Goal: Task Accomplishment & Management: Manage account settings

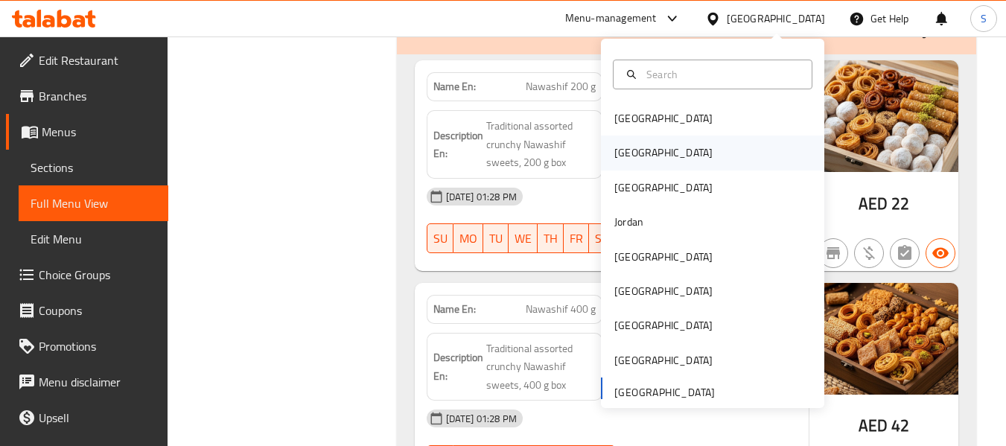
click at [674, 165] on div "[GEOGRAPHIC_DATA]" at bounding box center [712, 152] width 223 height 34
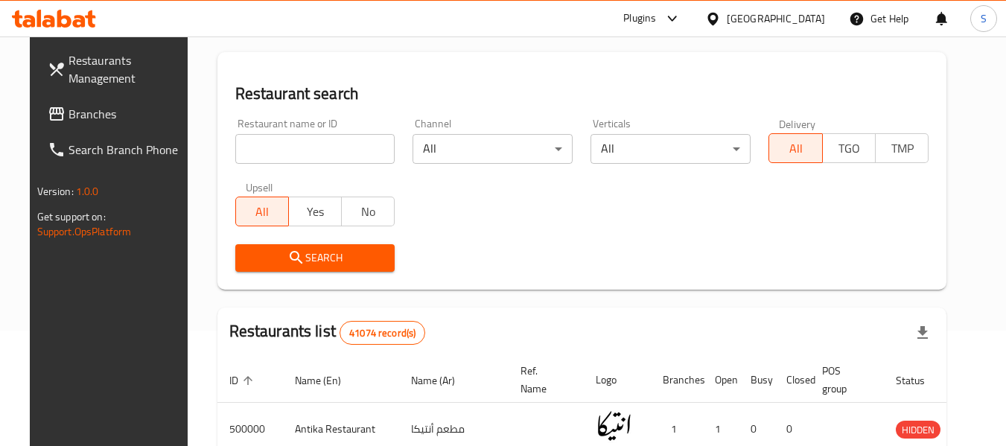
scroll to position [86, 0]
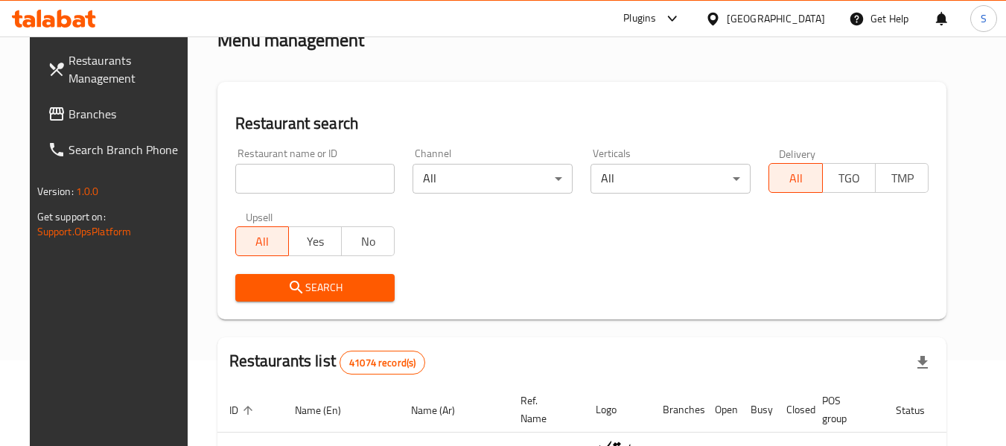
click at [300, 176] on input "search" at bounding box center [315, 179] width 160 height 30
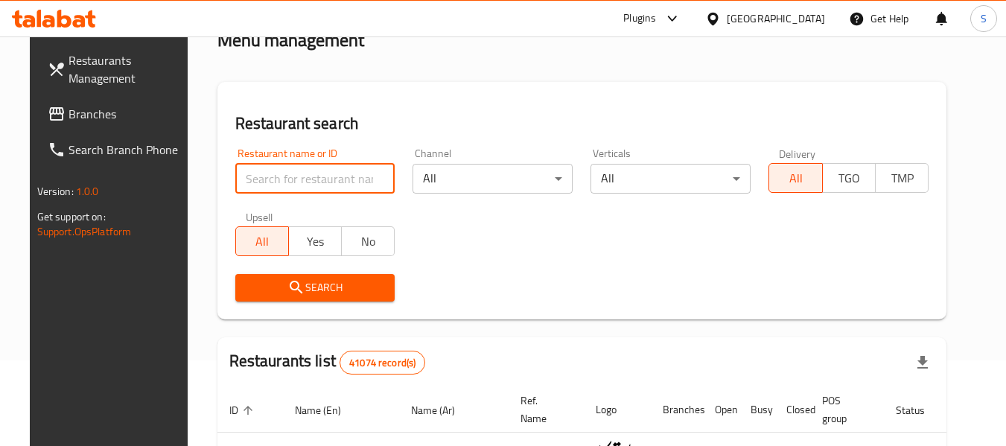
paste input "705856"
type input "705856"
click button "Search" at bounding box center [315, 288] width 160 height 28
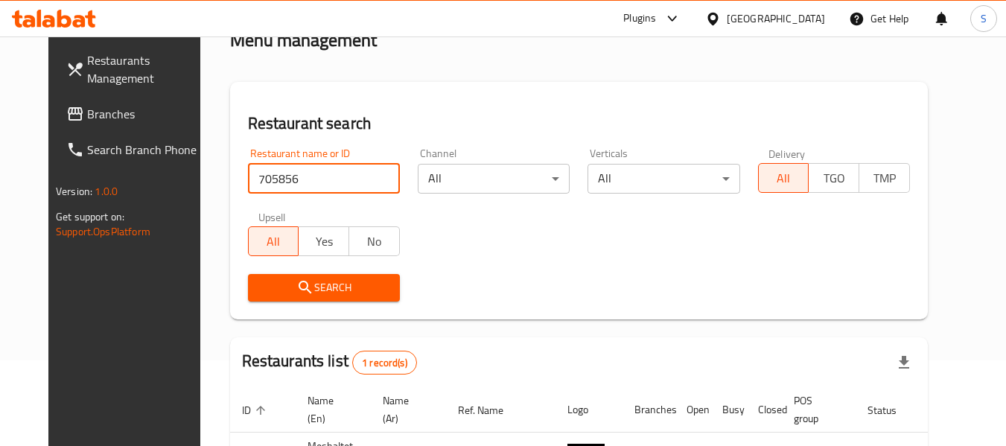
scroll to position [205, 0]
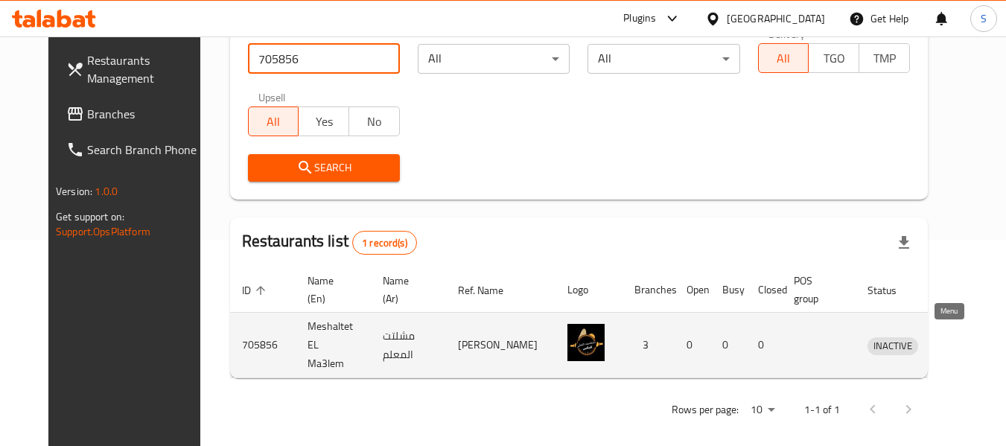
click at [957, 343] on icon "enhanced table" at bounding box center [959, 346] width 5 height 6
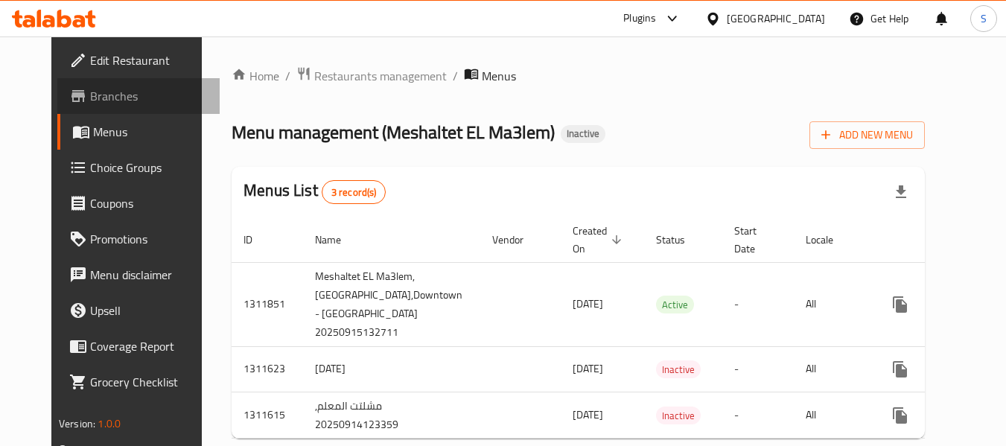
click at [96, 94] on span "Branches" at bounding box center [149, 96] width 118 height 18
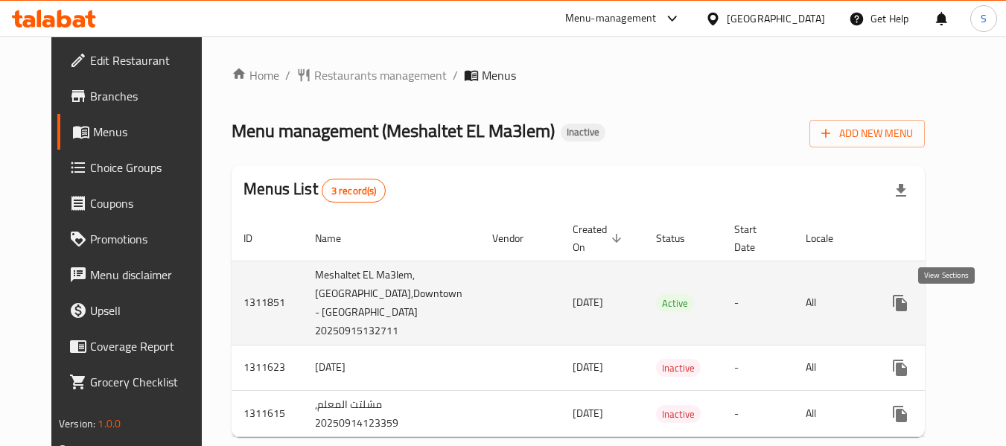
click at [989, 307] on link "enhanced table" at bounding box center [1007, 303] width 36 height 36
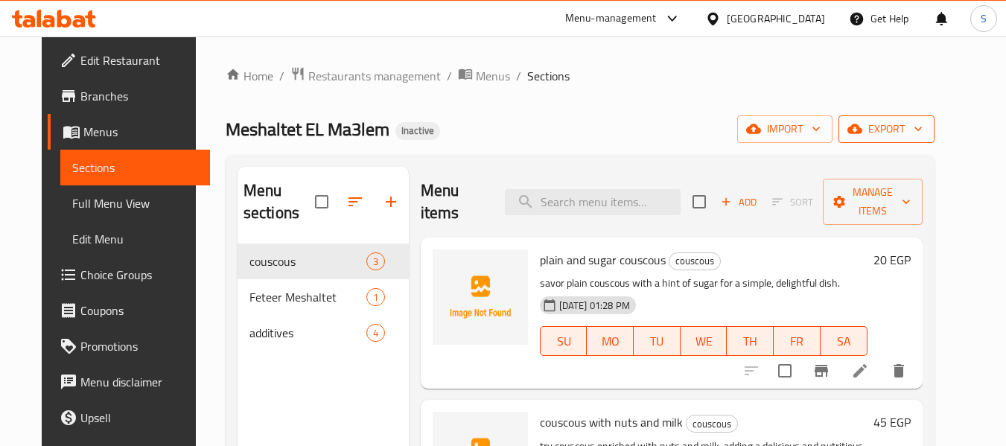
click at [922, 132] on span "export" at bounding box center [886, 129] width 72 height 19
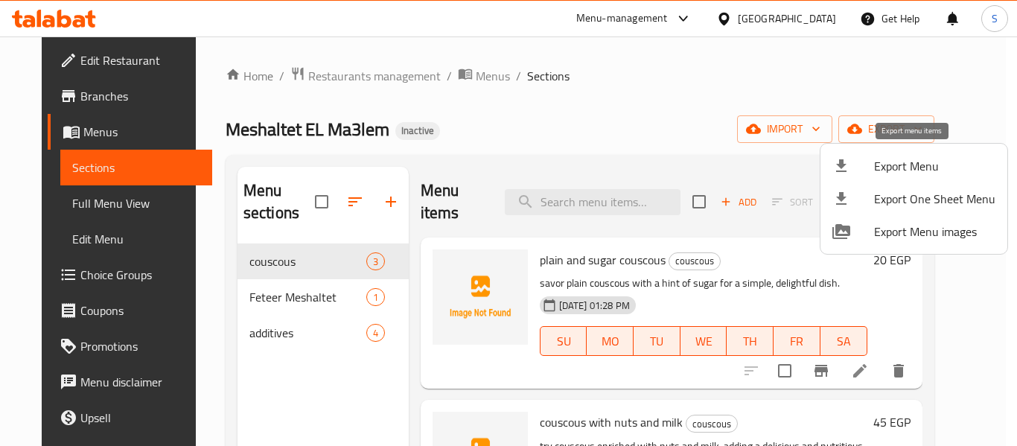
click at [912, 159] on span "Export Menu" at bounding box center [934, 166] width 121 height 18
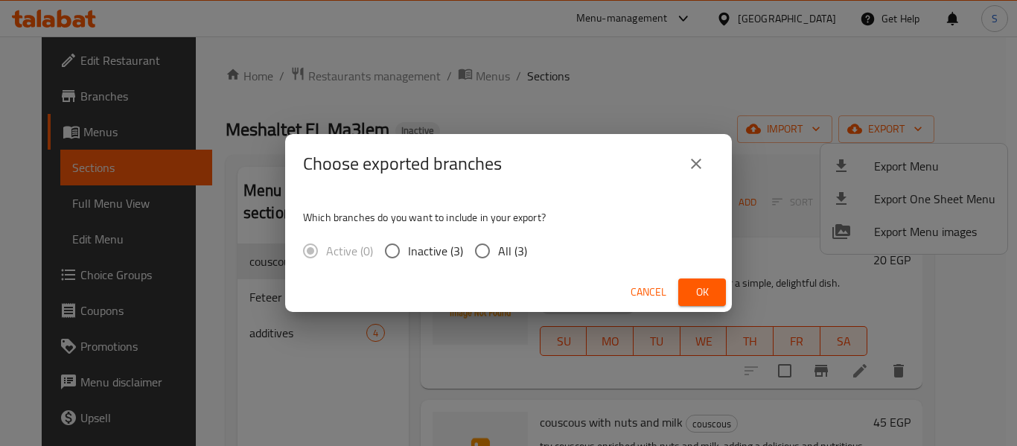
click at [502, 249] on span "All (3)" at bounding box center [512, 251] width 29 height 18
click at [498, 249] on input "All (3)" at bounding box center [482, 250] width 31 height 31
radio input "true"
click at [701, 300] on span "Ok" at bounding box center [702, 292] width 24 height 19
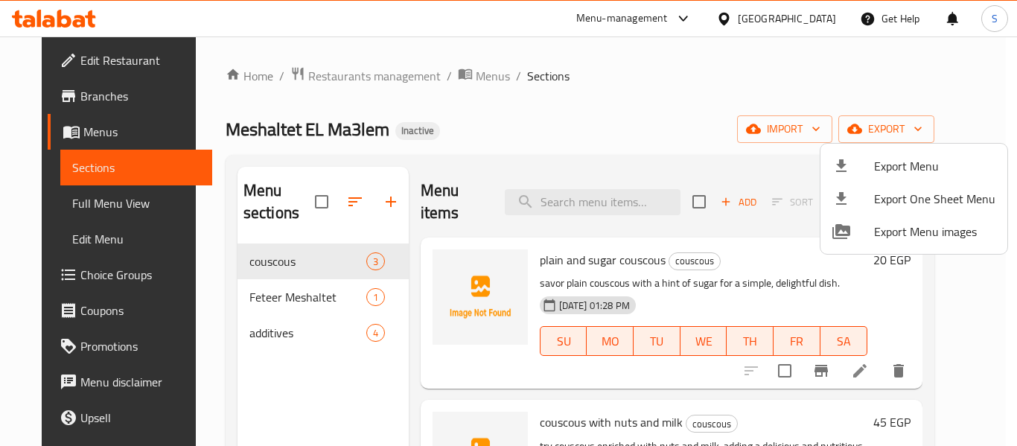
click at [599, 74] on div at bounding box center [508, 223] width 1017 height 446
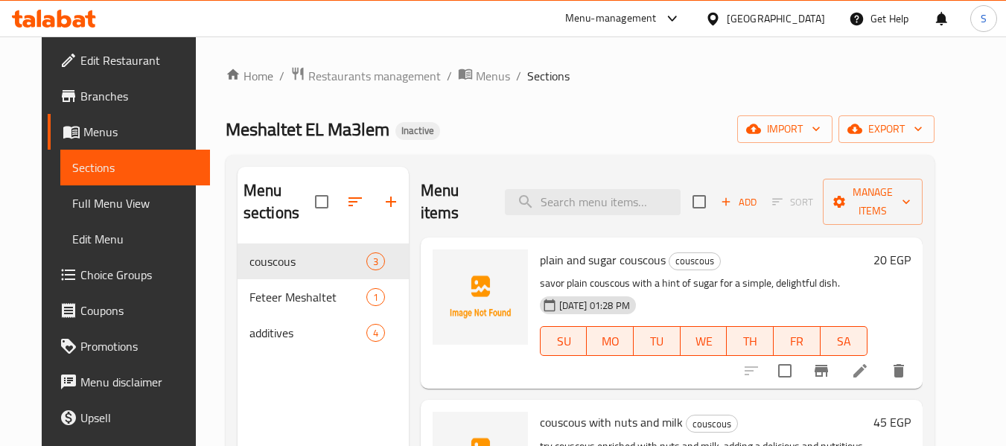
drag, startPoint x: 87, startPoint y: 102, endPoint x: 99, endPoint y: 102, distance: 11.9
click at [87, 102] on span "Branches" at bounding box center [139, 96] width 118 height 18
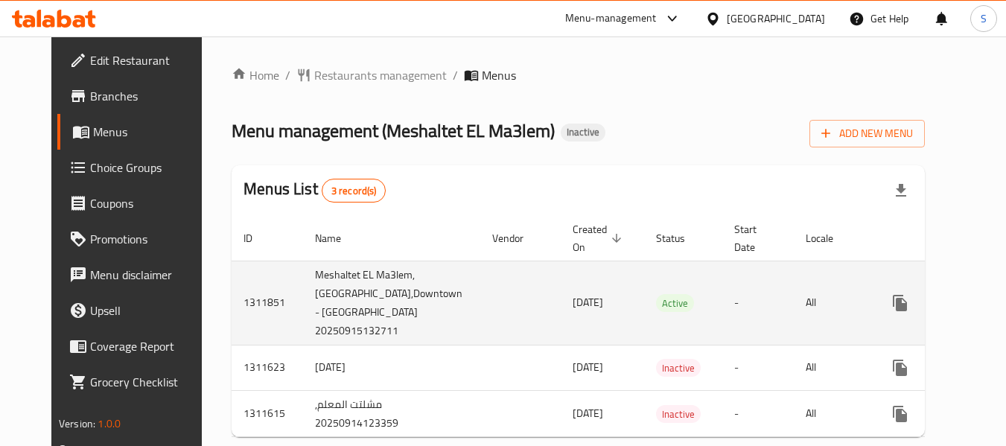
scroll to position [51, 0]
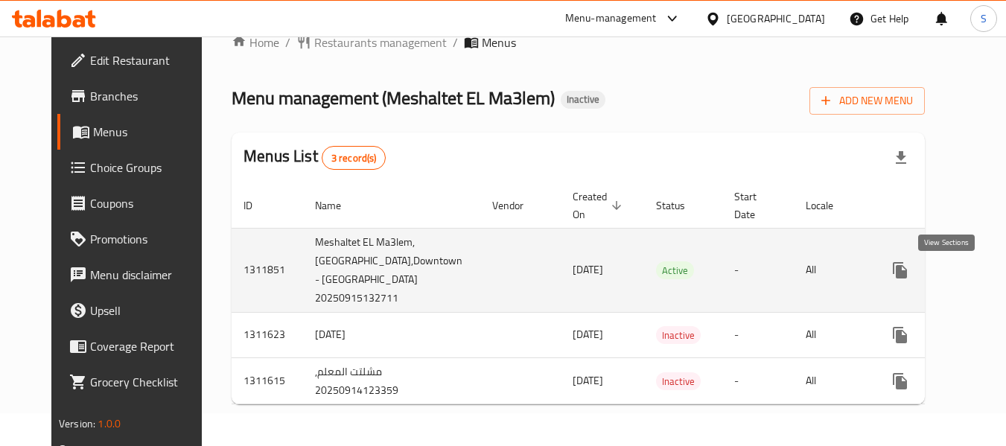
click at [998, 261] on icon "enhanced table" at bounding box center [1007, 270] width 18 height 18
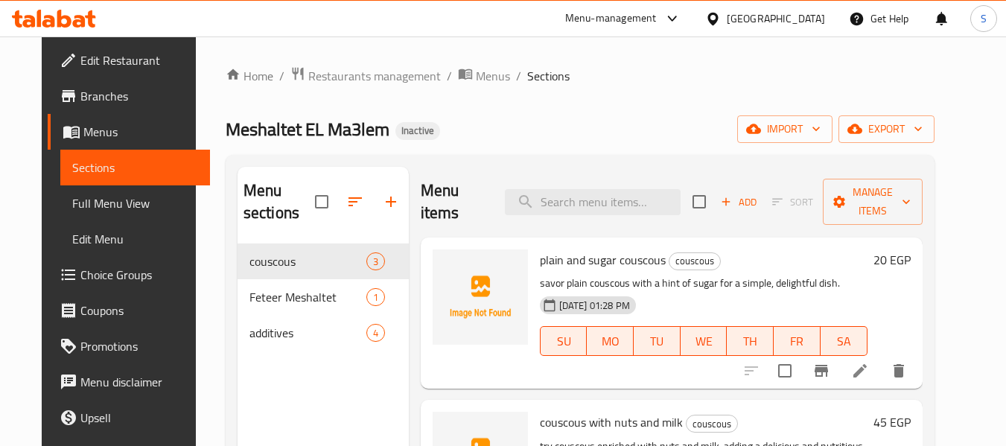
scroll to position [149, 0]
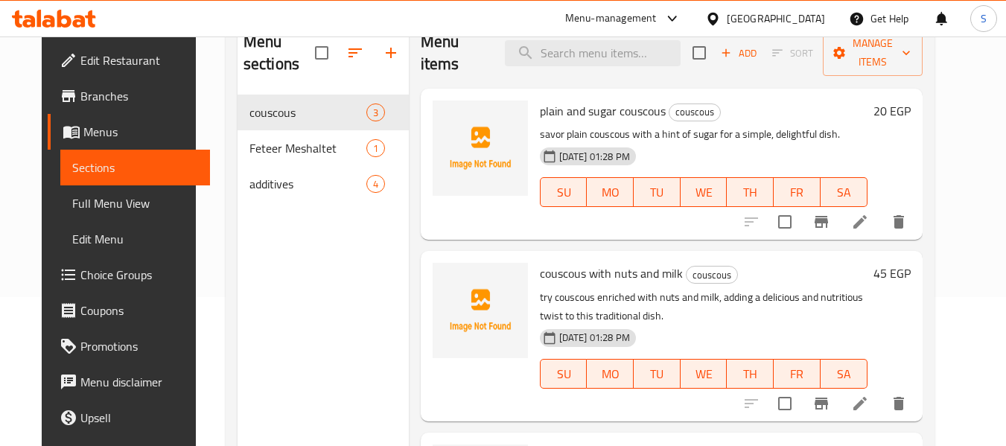
click at [91, 199] on span "Full Menu View" at bounding box center [135, 203] width 126 height 18
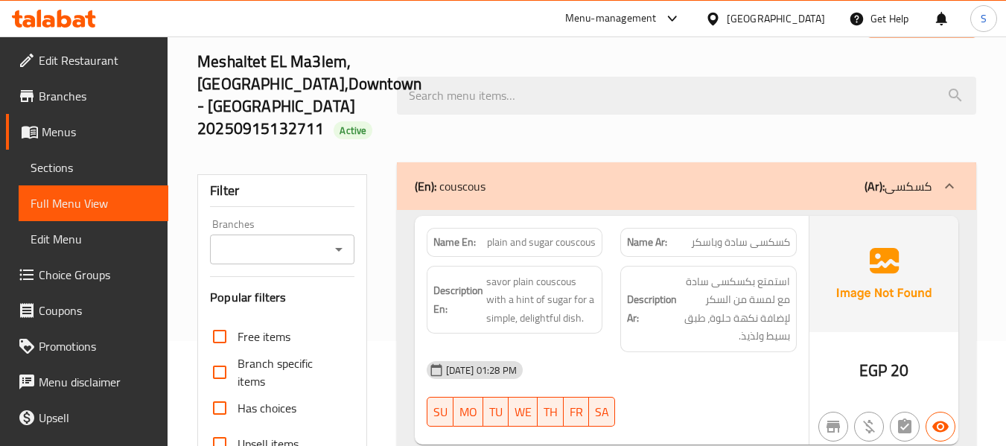
scroll to position [74, 0]
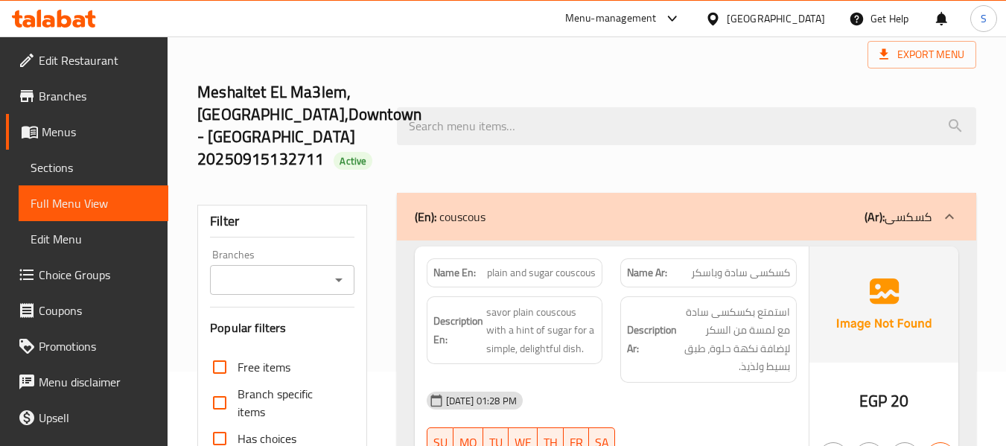
click at [278, 277] on input "Branches" at bounding box center [269, 279] width 110 height 21
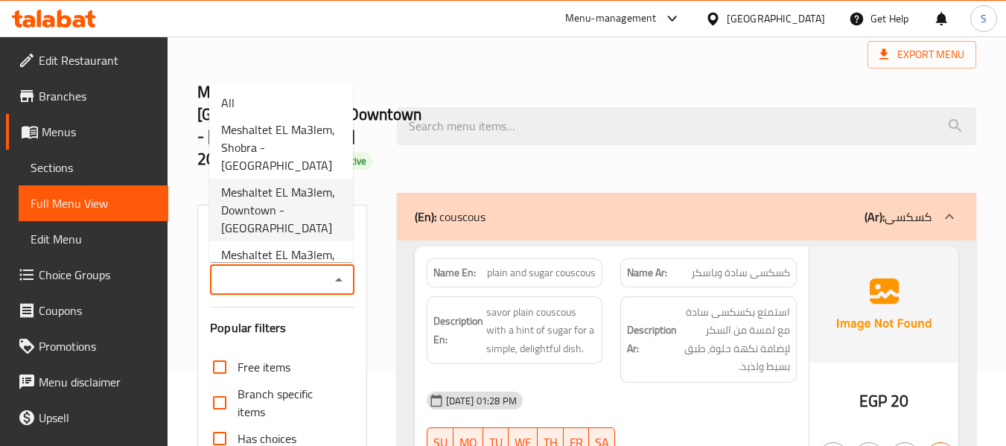
click at [284, 209] on span "Meshaltet EL Ma3lem, Downtown - Khan el-Khalili" at bounding box center [281, 210] width 120 height 54
type input "Meshaltet EL Ma3lem, Downtown - Khan el-Khalili"
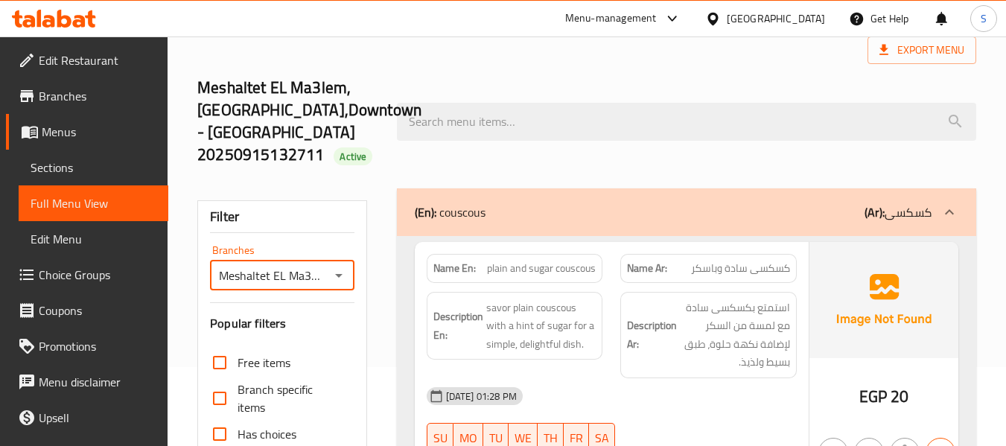
scroll to position [372, 0]
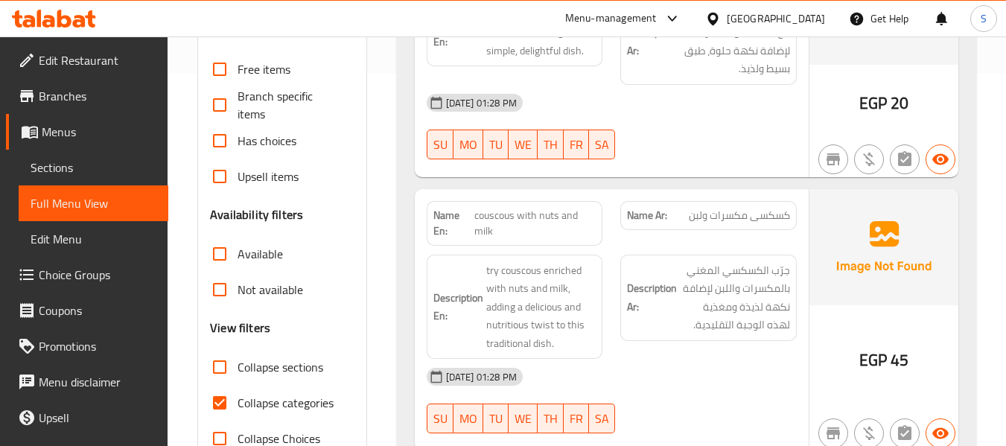
click at [263, 403] on span "Collapse categories" at bounding box center [285, 403] width 96 height 18
click at [237, 403] on input "Collapse categories" at bounding box center [220, 403] width 36 height 36
checkbox input "false"
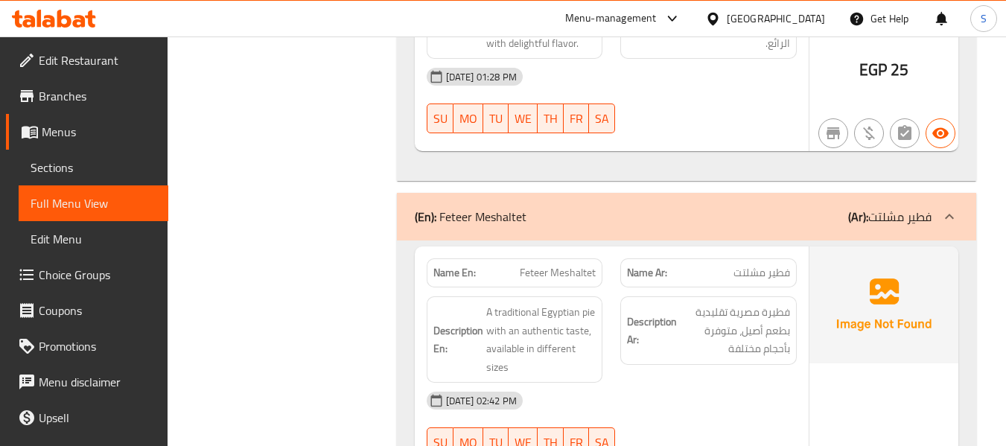
scroll to position [893, 0]
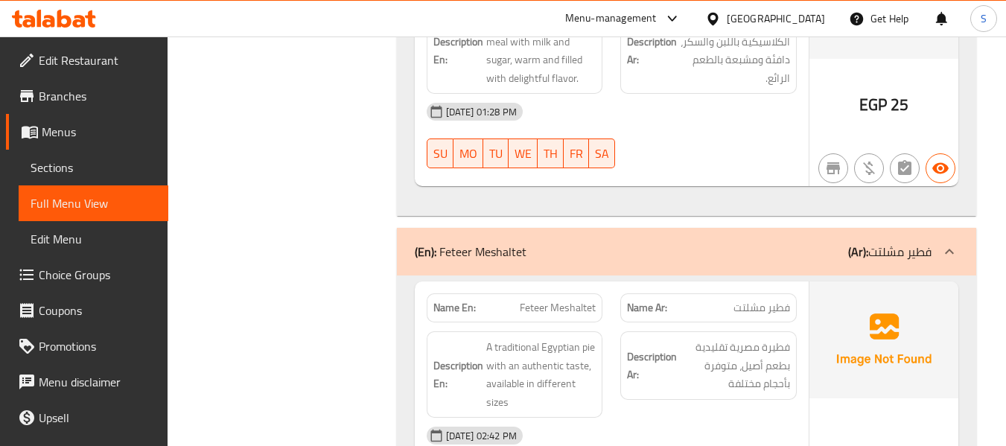
click at [567, 306] on span "Feteer Meshaltet" at bounding box center [558, 308] width 76 height 16
copy span "Feteer Meshaltet"
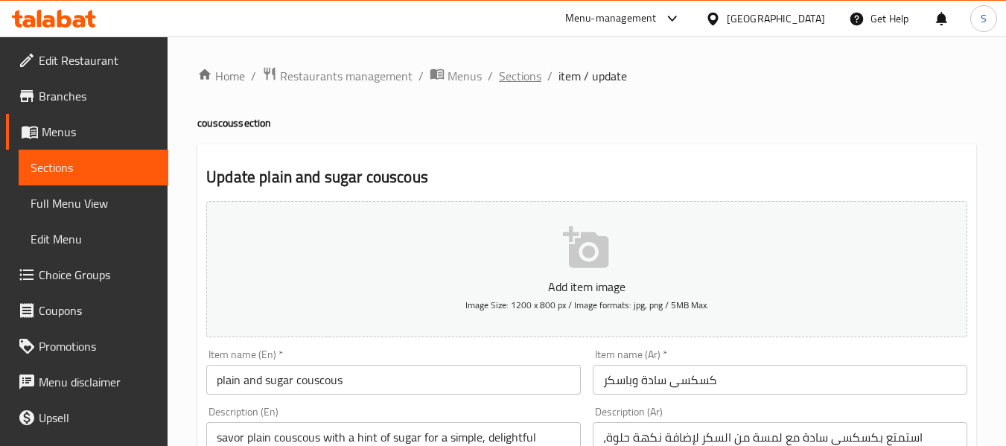
click at [526, 80] on span "Sections" at bounding box center [520, 76] width 42 height 18
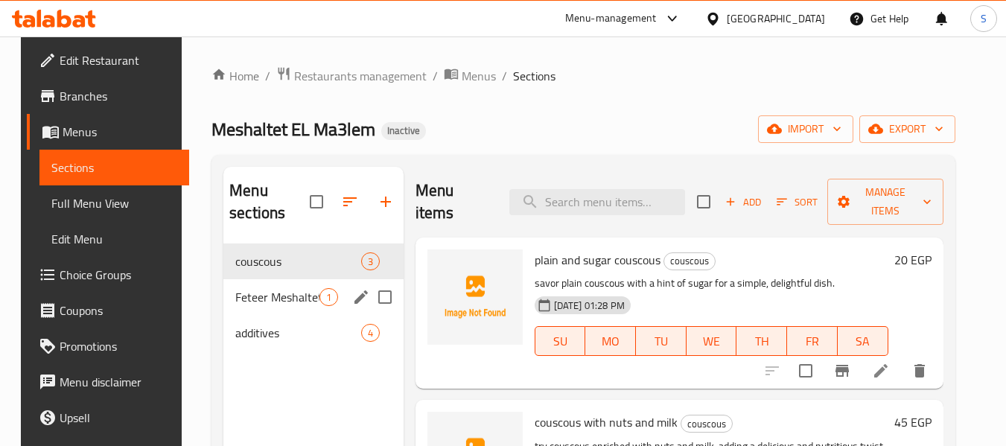
click at [306, 295] on span "Feteer Meshaltet" at bounding box center [276, 297] width 83 height 18
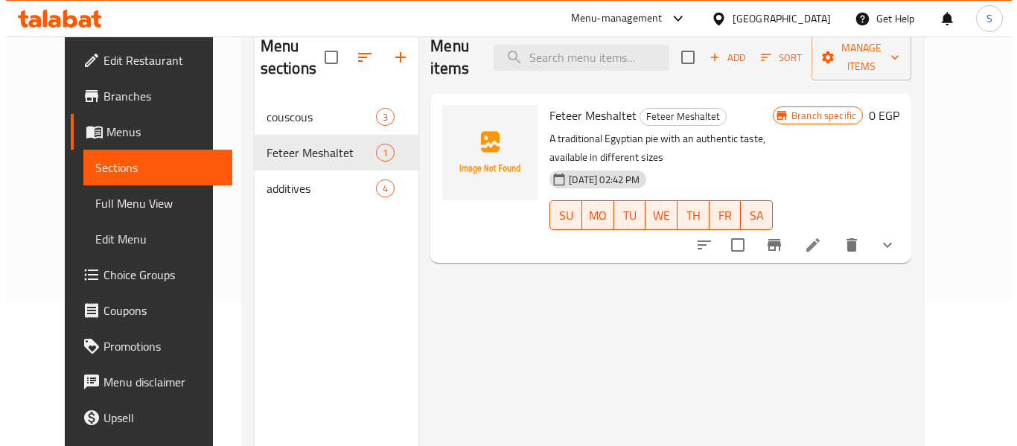
scroll to position [149, 0]
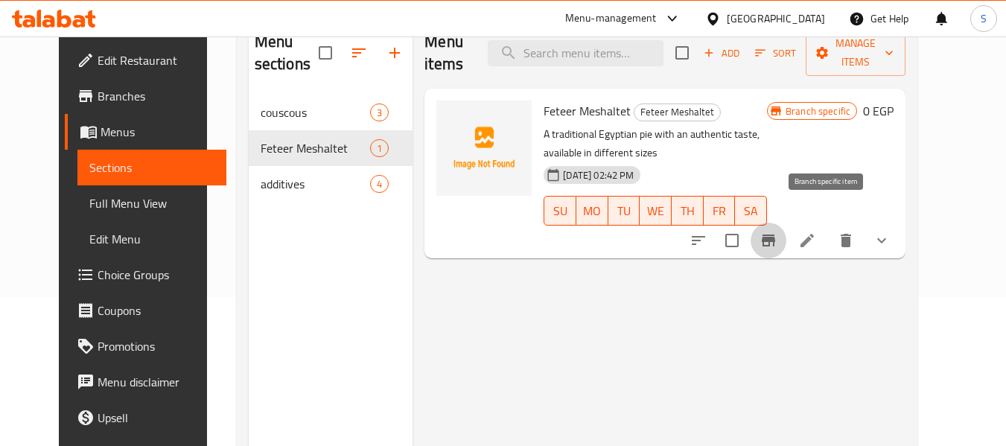
click at [777, 231] on icon "Branch-specific-item" at bounding box center [768, 240] width 18 height 18
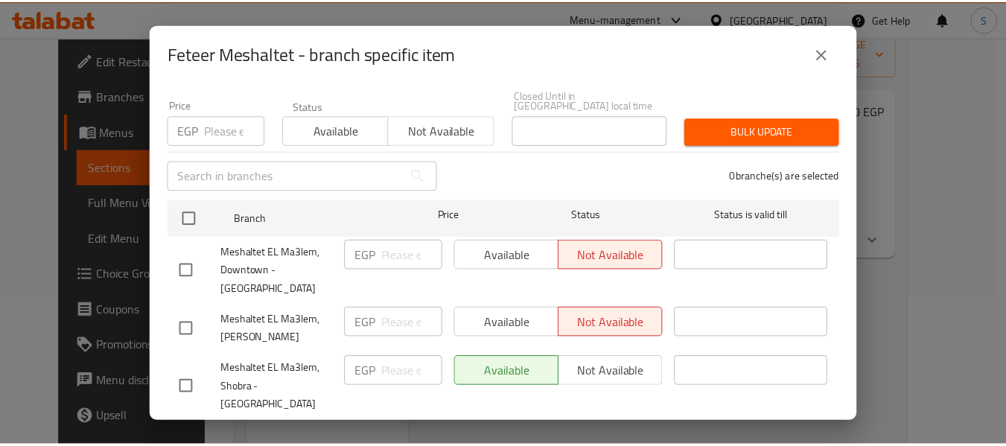
scroll to position [137, 0]
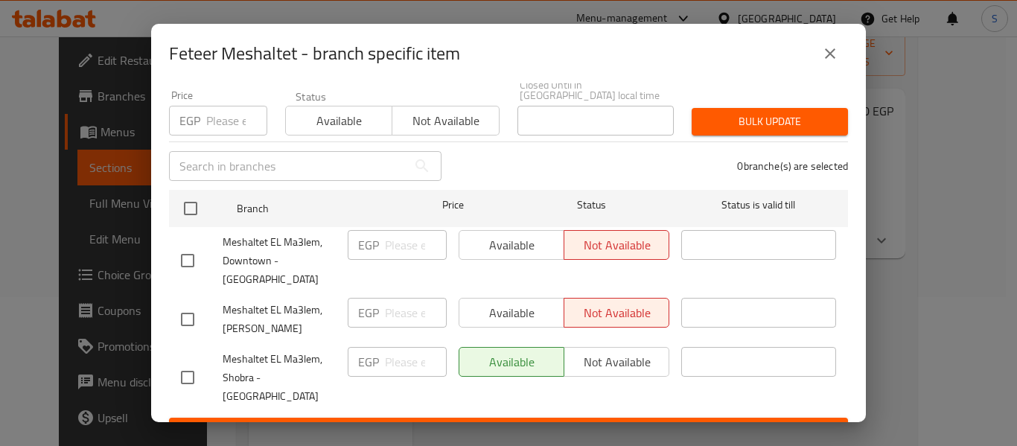
click at [193, 245] on input "checkbox" at bounding box center [187, 260] width 31 height 31
checkbox input "true"
click at [521, 234] on span "Available" at bounding box center [511, 245] width 93 height 22
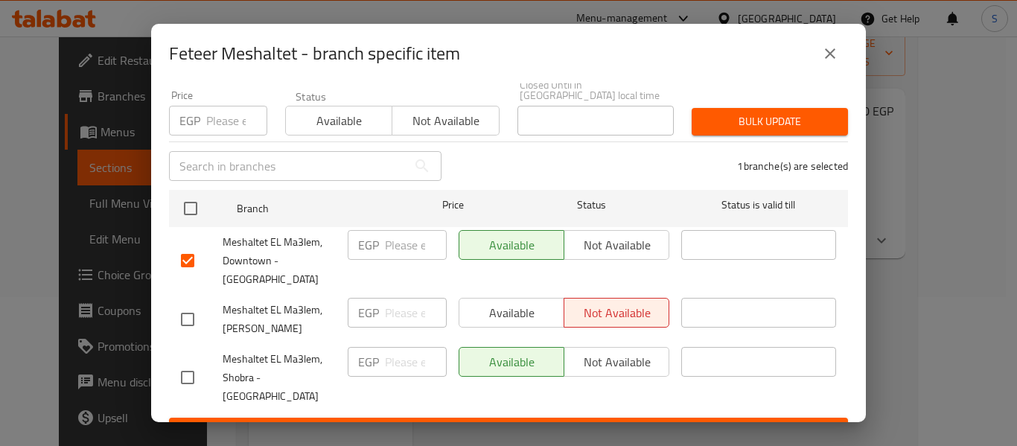
click at [735, 113] on span "Bulk update" at bounding box center [769, 121] width 132 height 19
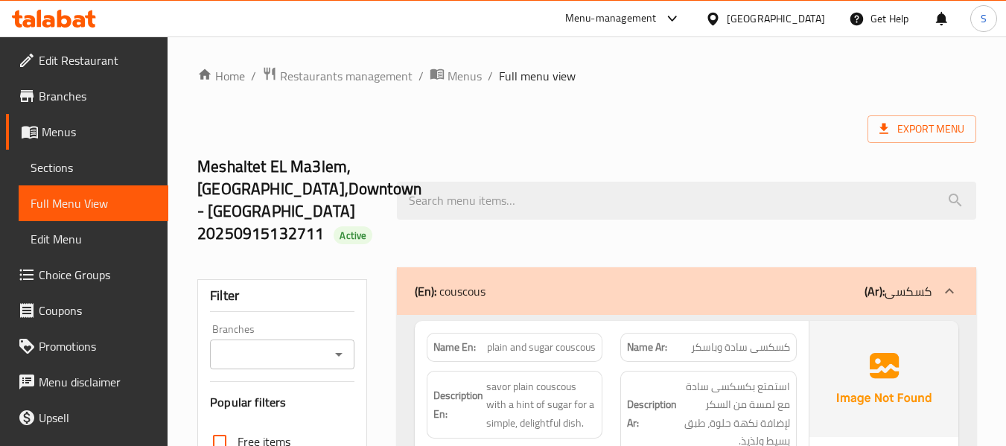
scroll to position [149, 0]
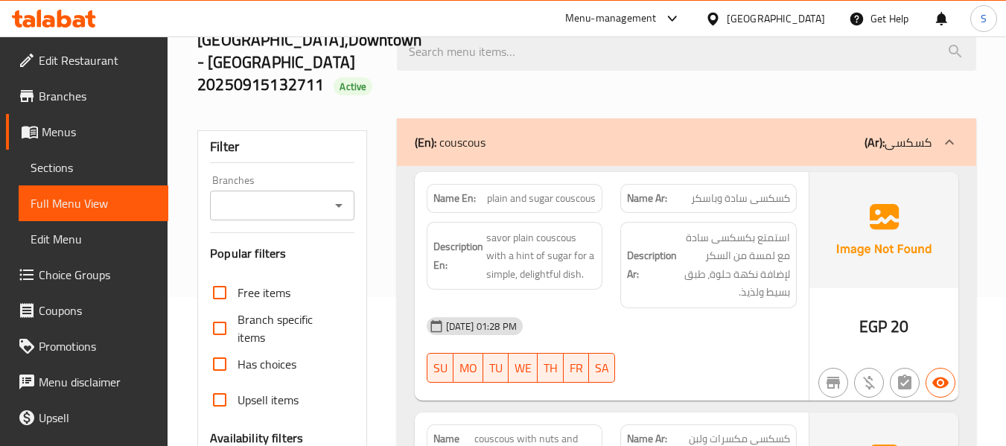
click at [307, 186] on div "Branches Branches" at bounding box center [282, 197] width 144 height 45
click at [307, 199] on input "Branches" at bounding box center [269, 205] width 110 height 21
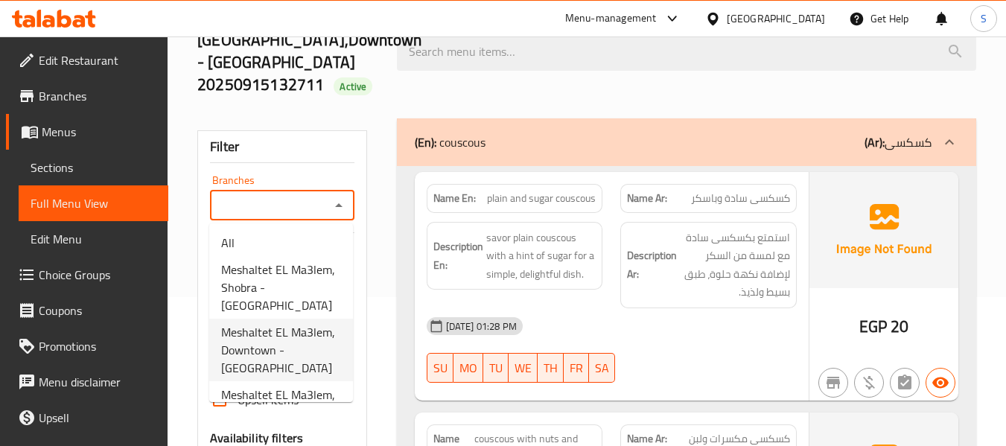
click at [308, 345] on span "Meshaltet EL Ma3lem, Downtown - Khan el-Khalili" at bounding box center [281, 350] width 120 height 54
type input "Meshaltet EL Ma3lem, Downtown - Khan el-Khalili"
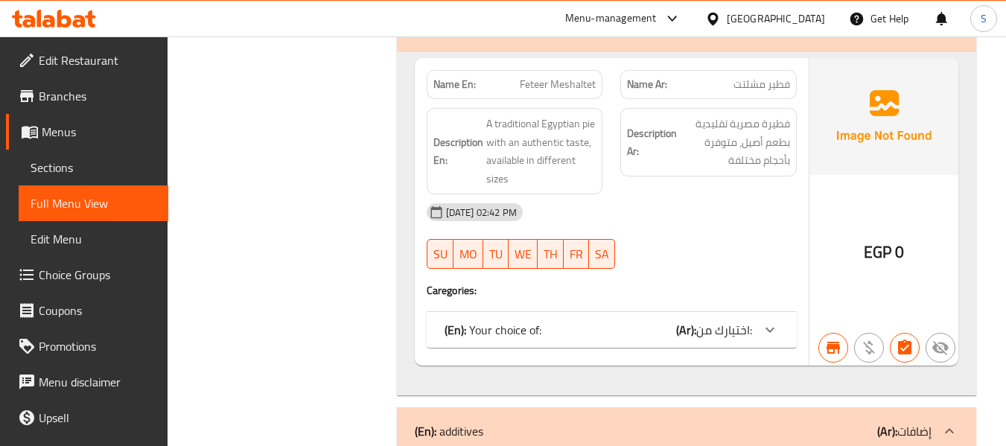
scroll to position [1042, 0]
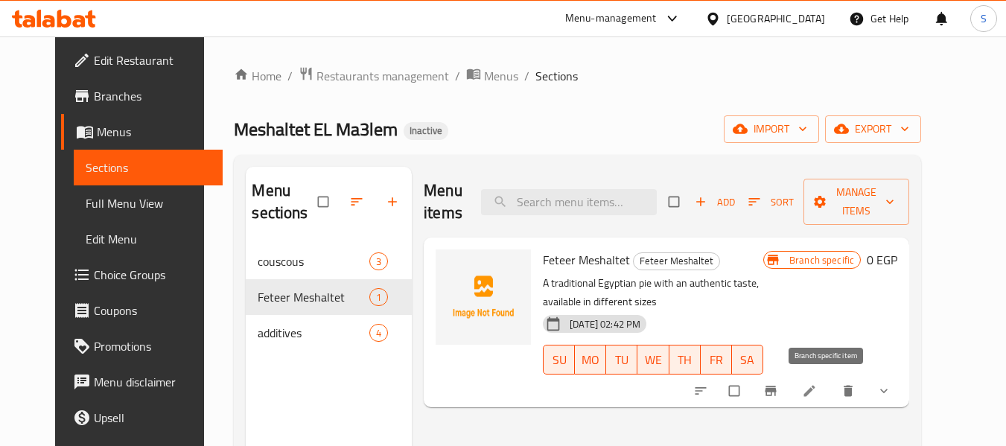
click at [778, 387] on icon "Branch-specific-item" at bounding box center [770, 390] width 15 height 15
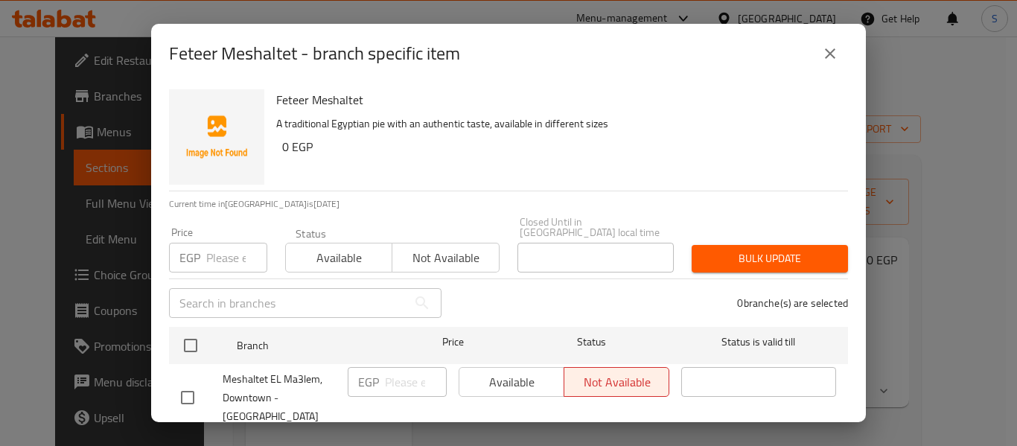
scroll to position [137, 0]
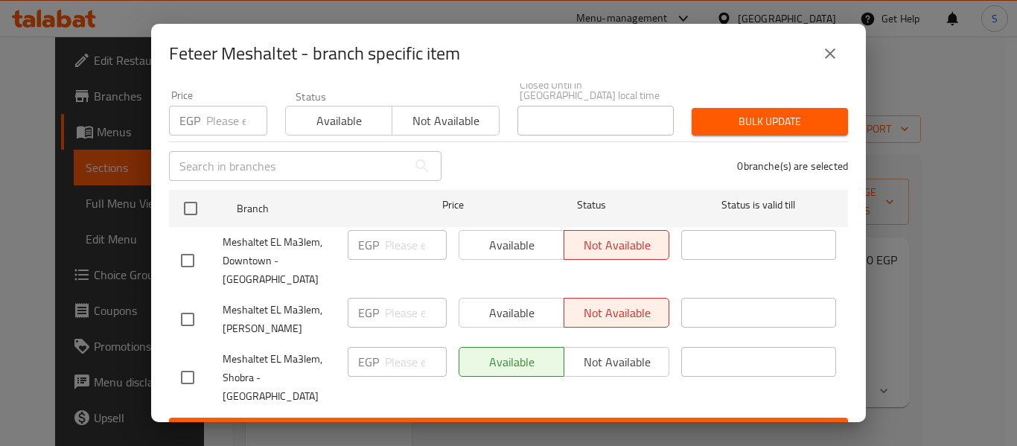
click at [188, 249] on input "checkbox" at bounding box center [187, 260] width 31 height 31
checkbox input "true"
click at [333, 106] on button "Available" at bounding box center [338, 121] width 107 height 30
click at [539, 422] on span "Save" at bounding box center [508, 431] width 655 height 19
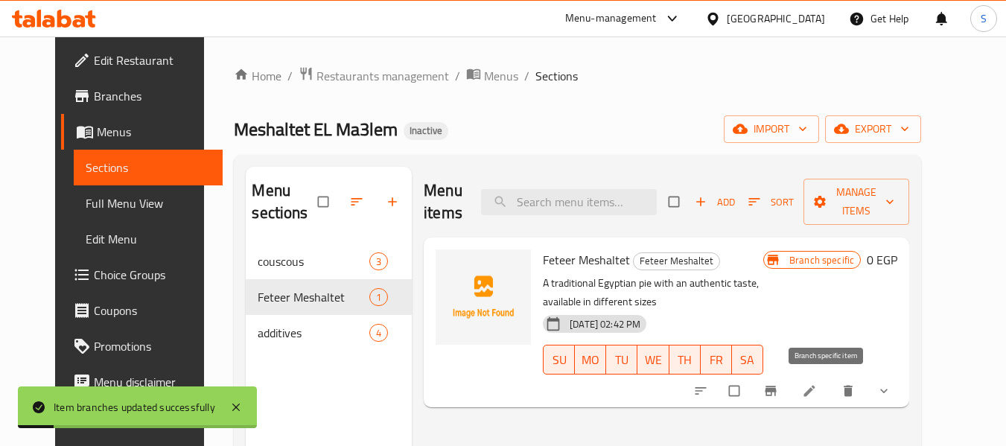
click at [778, 396] on icon "Branch-specific-item" at bounding box center [770, 390] width 15 height 15
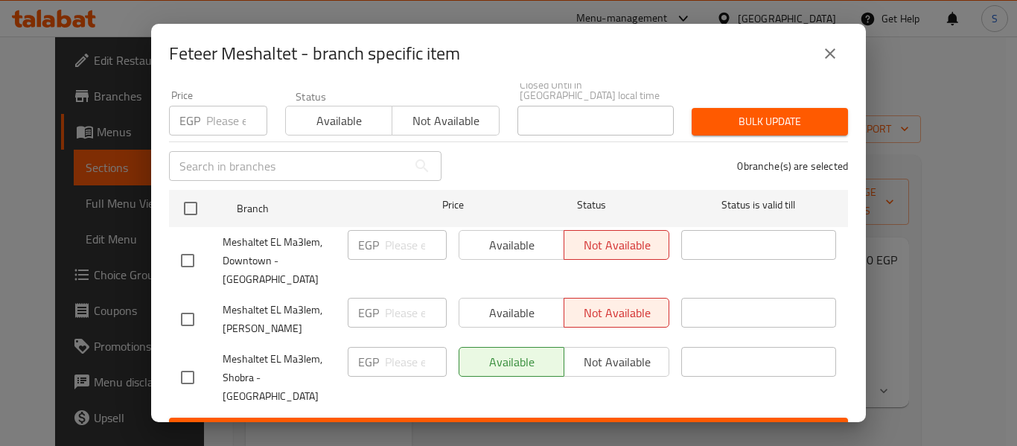
click at [182, 248] on input "checkbox" at bounding box center [187, 260] width 31 height 31
checkbox input "true"
click at [496, 246] on button "Available" at bounding box center [512, 245] width 106 height 30
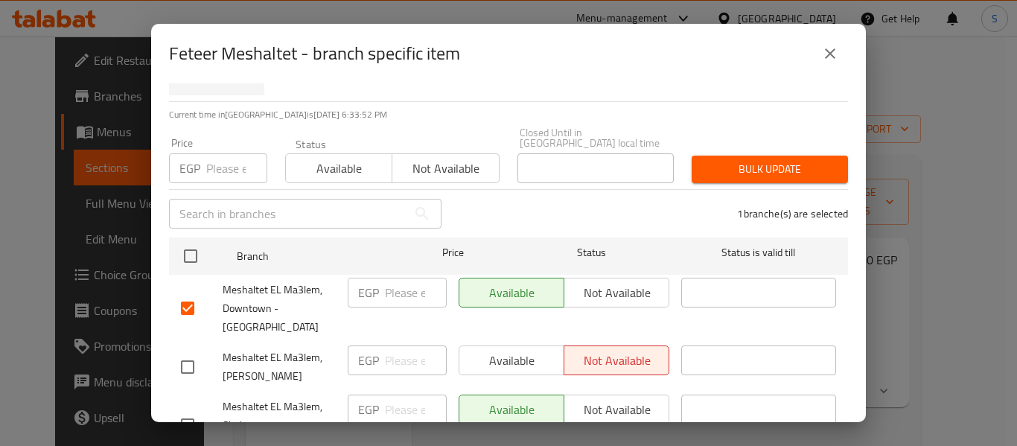
scroll to position [0, 0]
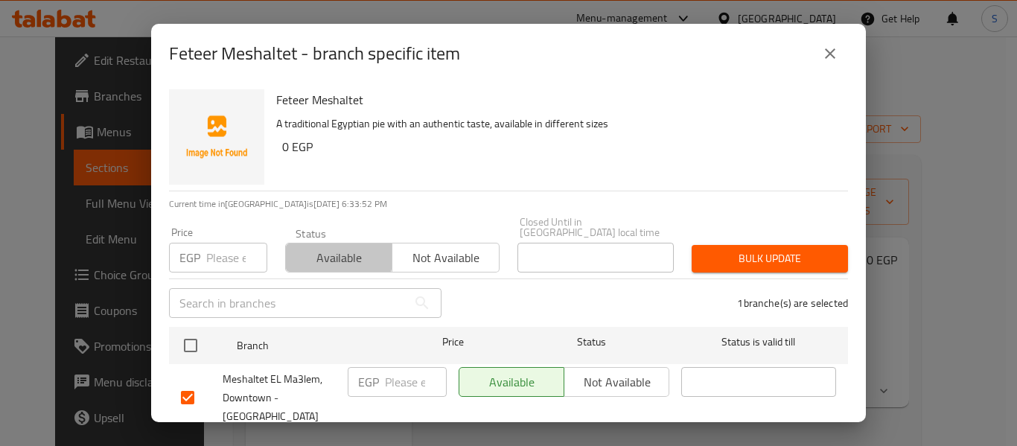
click at [333, 247] on span "Available" at bounding box center [339, 258] width 95 height 22
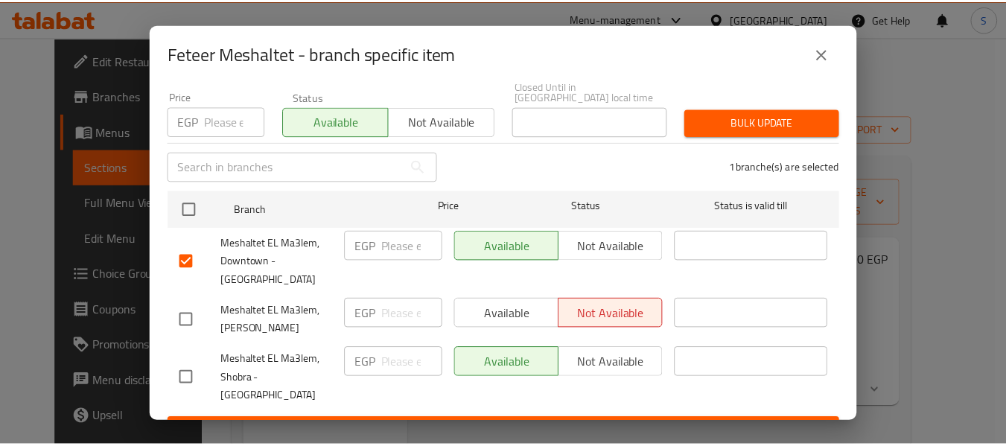
scroll to position [137, 0]
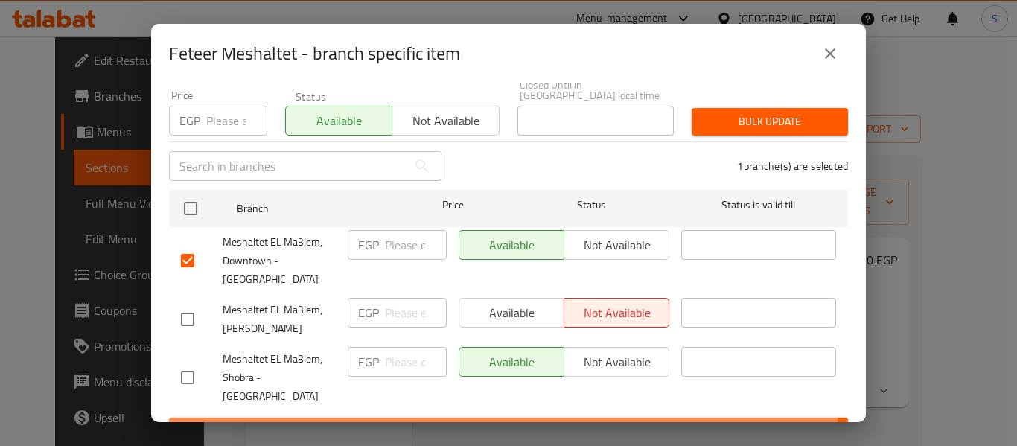
click at [502, 422] on span "Save" at bounding box center [508, 431] width 655 height 19
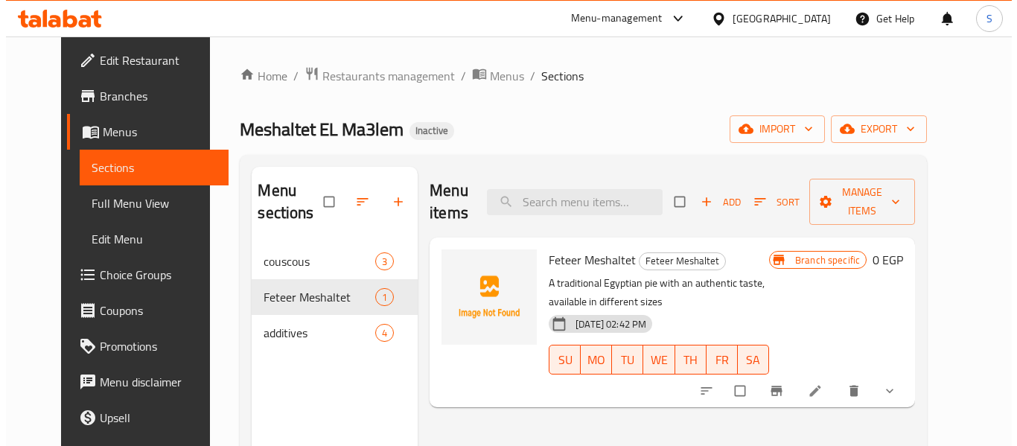
scroll to position [208, 0]
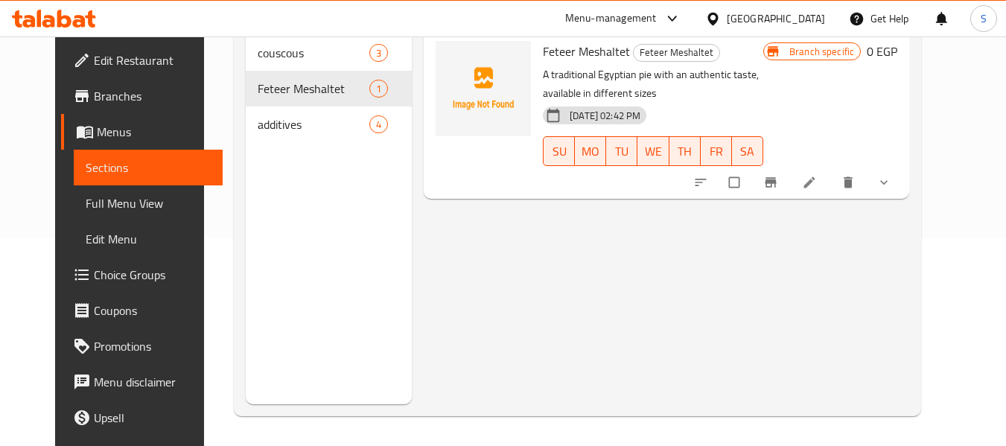
click at [776, 182] on icon "Branch-specific-item" at bounding box center [770, 183] width 11 height 10
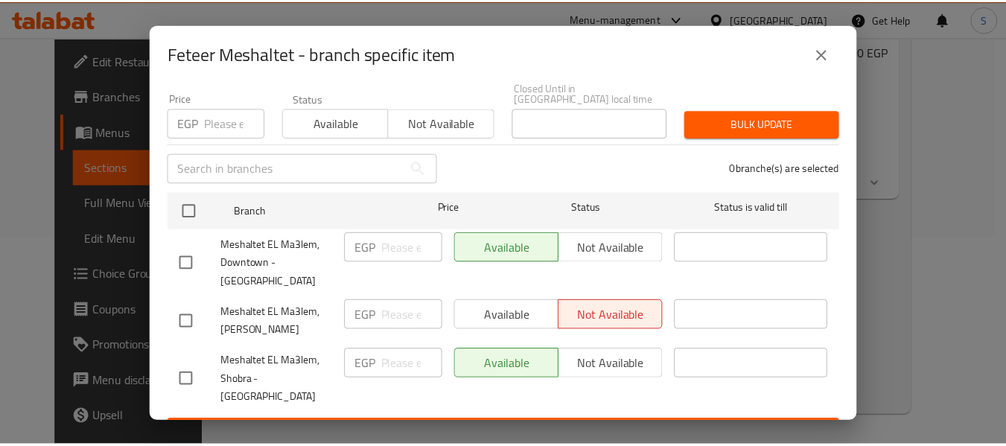
scroll to position [137, 0]
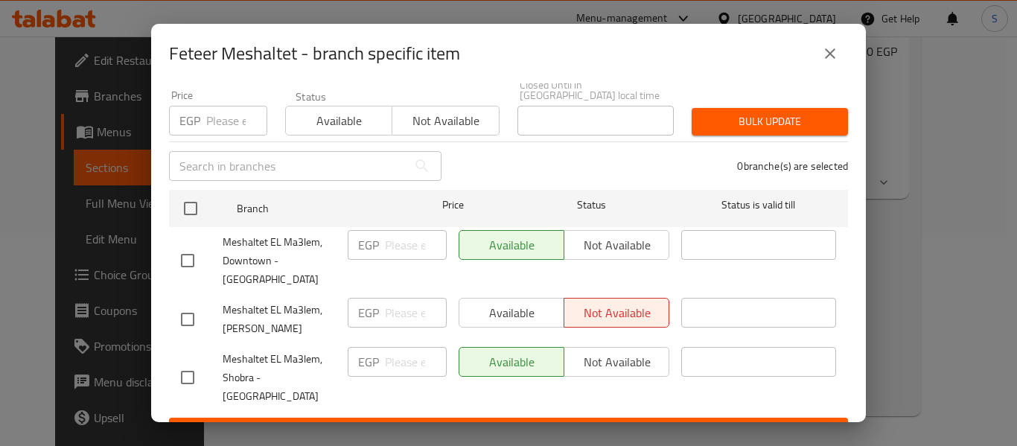
click at [834, 51] on icon "close" at bounding box center [830, 54] width 18 height 18
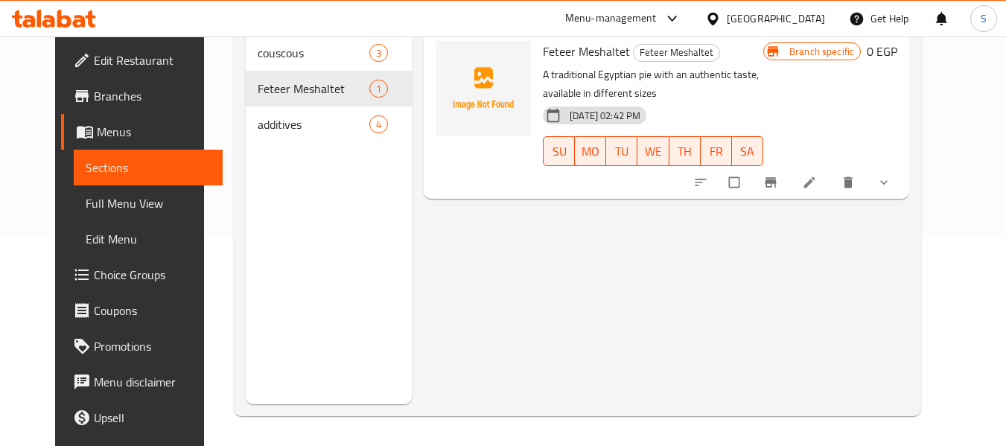
scroll to position [60, 0]
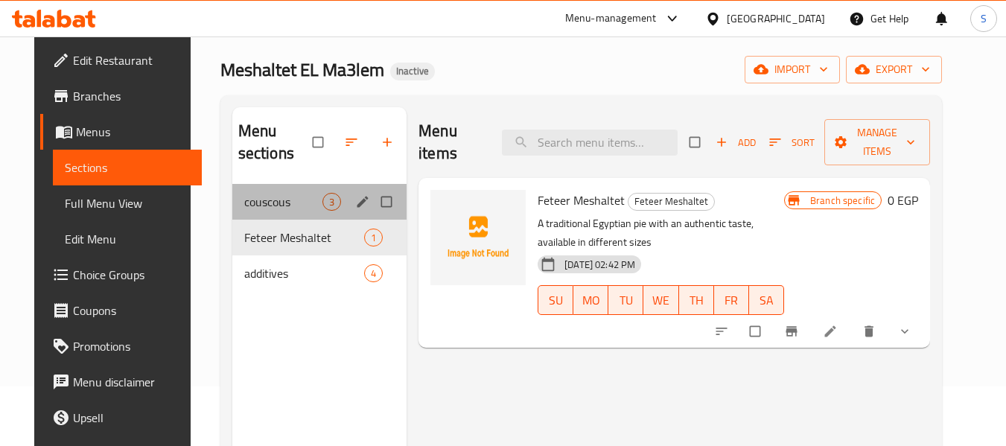
click at [294, 212] on div "couscous 3" at bounding box center [319, 202] width 174 height 36
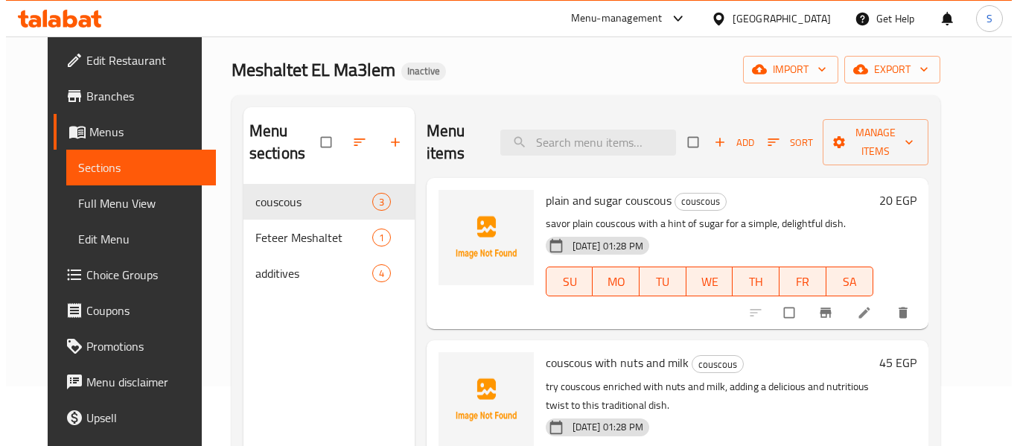
scroll to position [74, 0]
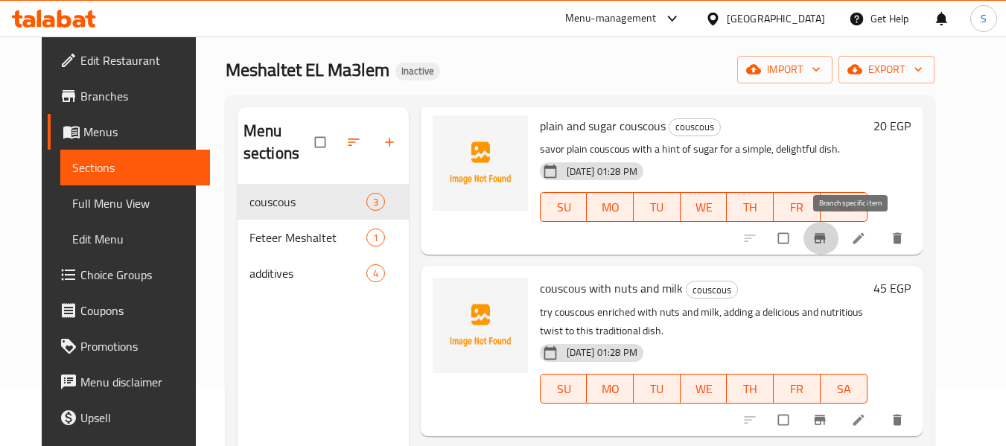
click at [827, 243] on icon "Branch-specific-item" at bounding box center [819, 238] width 15 height 15
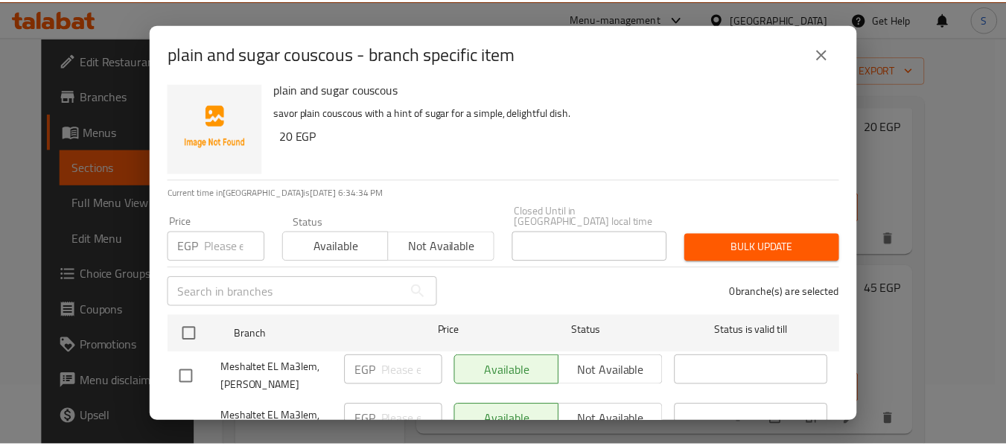
scroll to position [0, 0]
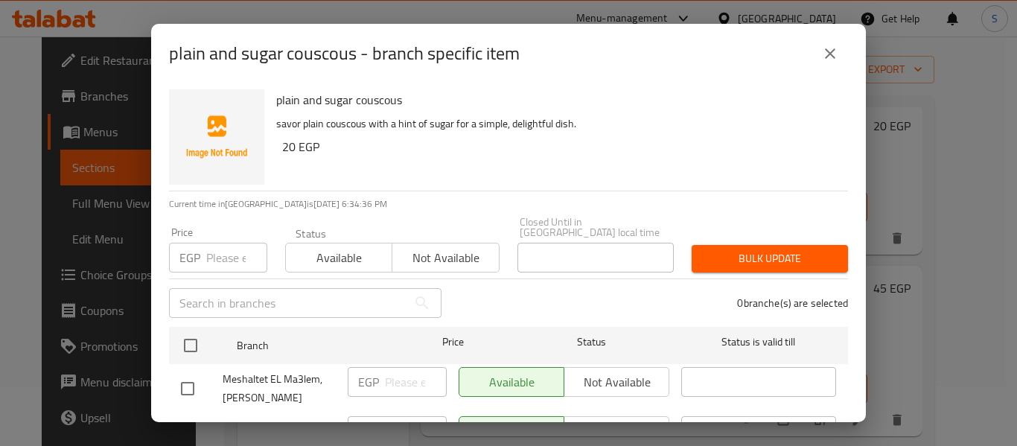
click at [823, 48] on icon "close" at bounding box center [830, 54] width 18 height 18
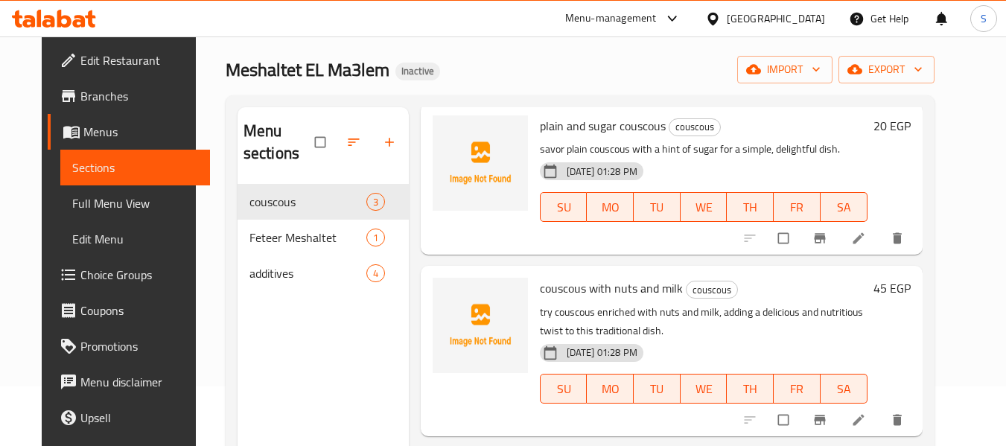
click at [505, 58] on div "Meshaltet EL Ma3lem Inactive import export" at bounding box center [580, 70] width 709 height 28
drag, startPoint x: 88, startPoint y: 162, endPoint x: 123, endPoint y: 160, distance: 35.0
click at [87, 162] on span "Sections" at bounding box center [135, 168] width 126 height 18
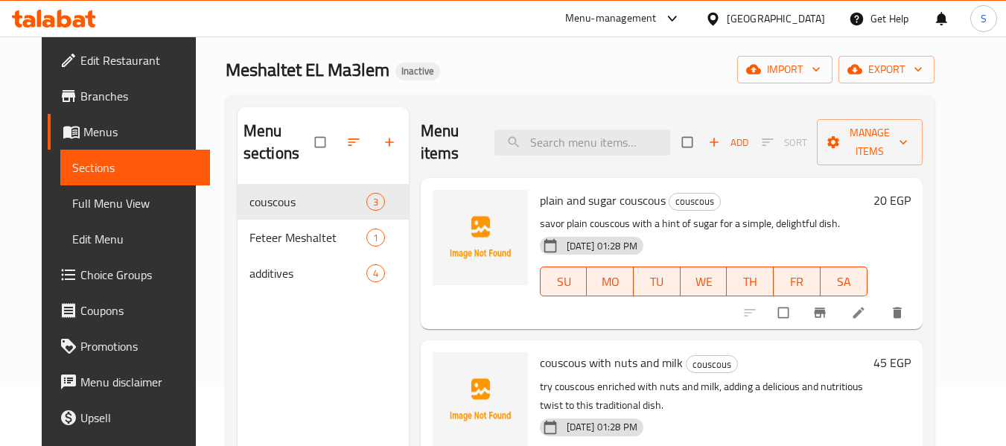
click at [83, 137] on span "Menus" at bounding box center [140, 132] width 115 height 18
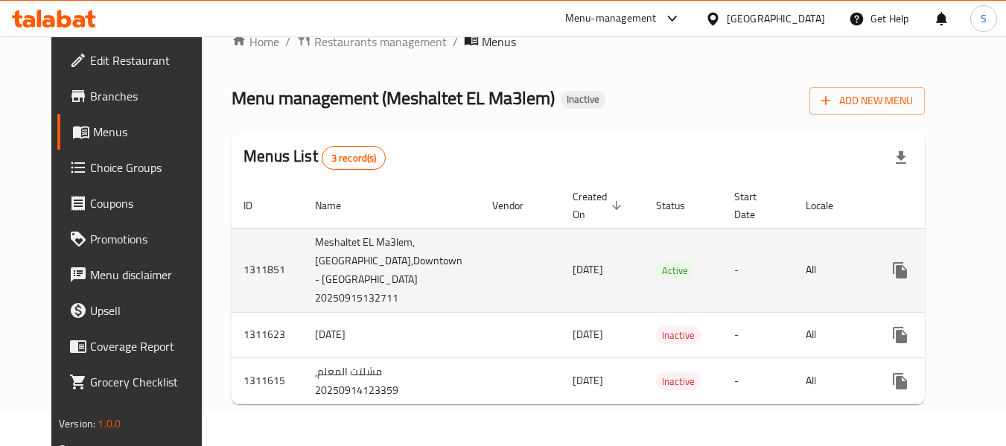
scroll to position [53, 0]
click at [998, 261] on icon "enhanced table" at bounding box center [1007, 270] width 18 height 18
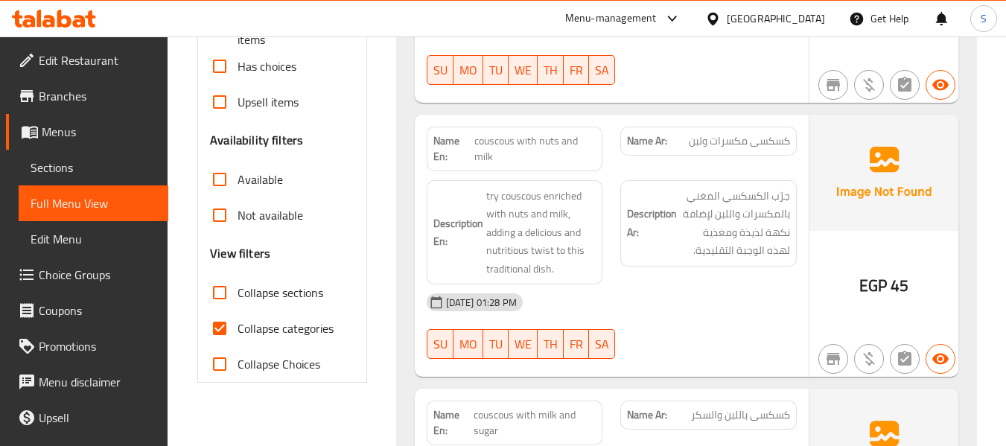
scroll to position [149, 0]
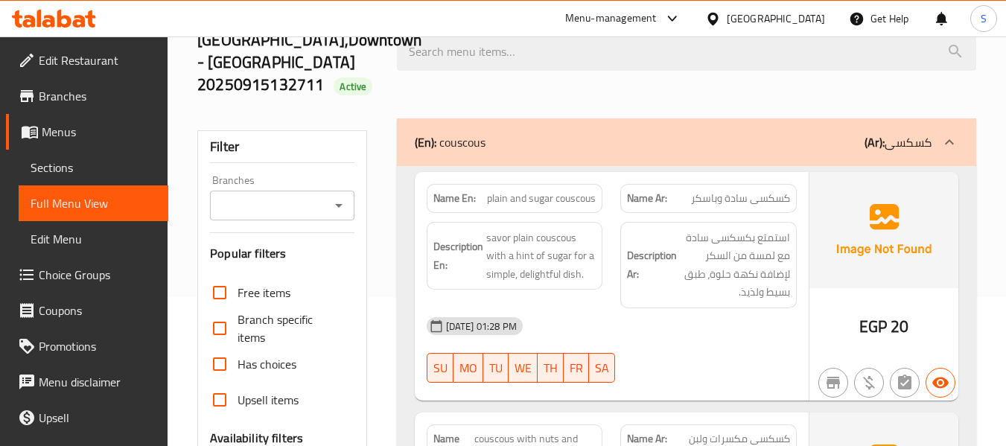
click at [300, 207] on input "Branches" at bounding box center [269, 205] width 110 height 21
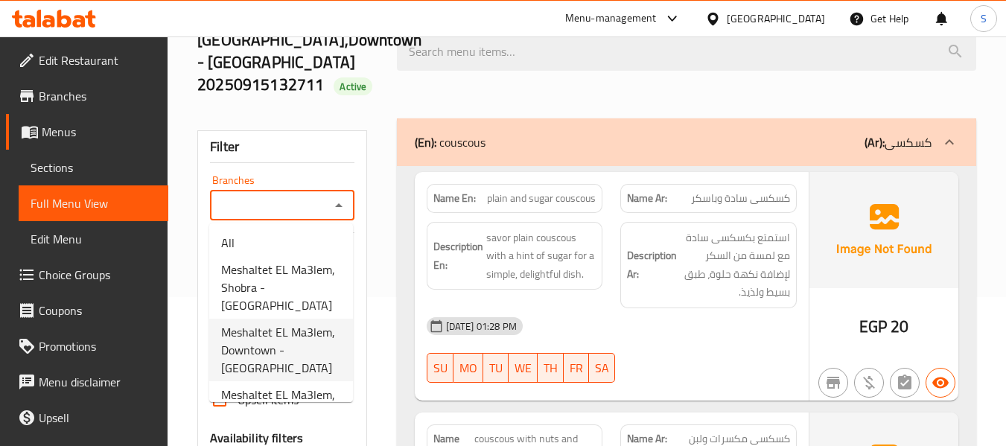
click at [310, 344] on span "Meshaltet EL Ma3lem, Downtown - [GEOGRAPHIC_DATA]" at bounding box center [281, 350] width 120 height 54
type input "Meshaltet EL Ma3lem, Downtown - [GEOGRAPHIC_DATA]"
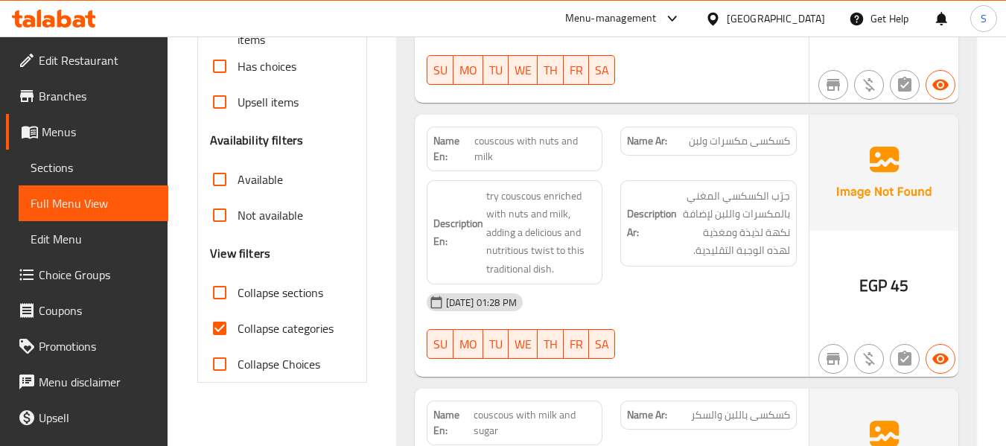
scroll to position [521, 0]
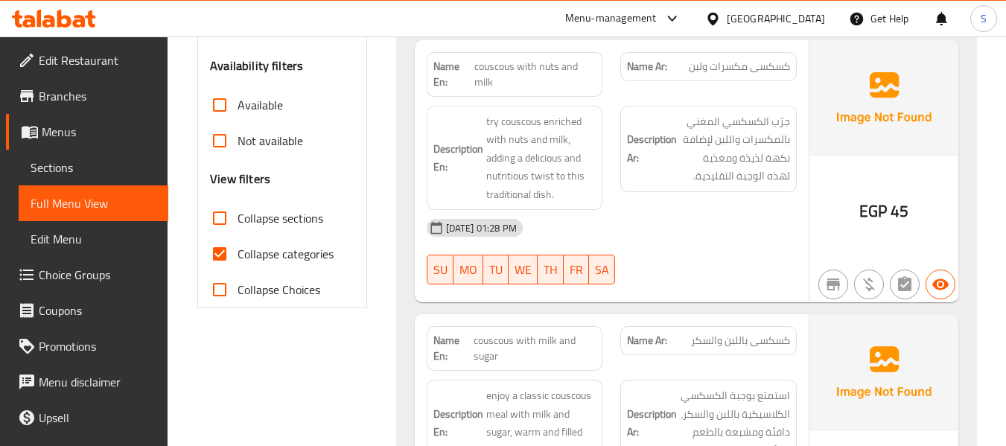
click at [289, 252] on span "Collapse categories" at bounding box center [285, 254] width 96 height 18
click at [237, 252] on input "Collapse categories" at bounding box center [220, 254] width 36 height 36
checkbox input "false"
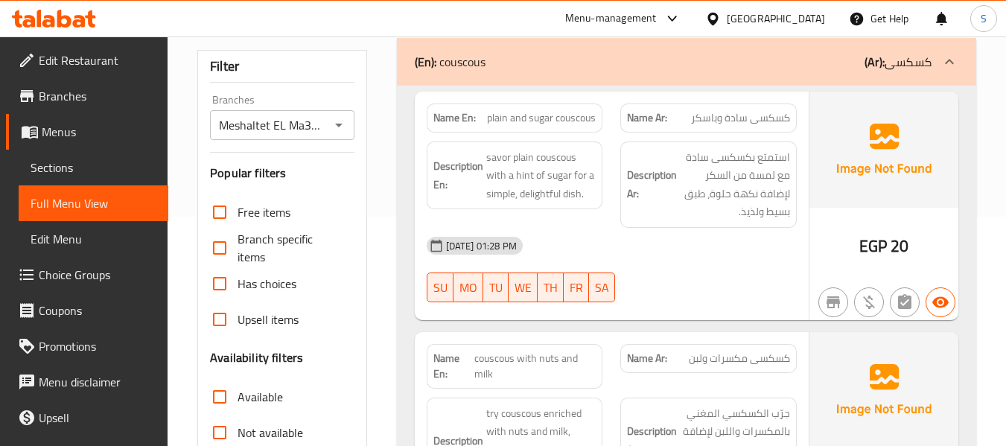
scroll to position [223, 0]
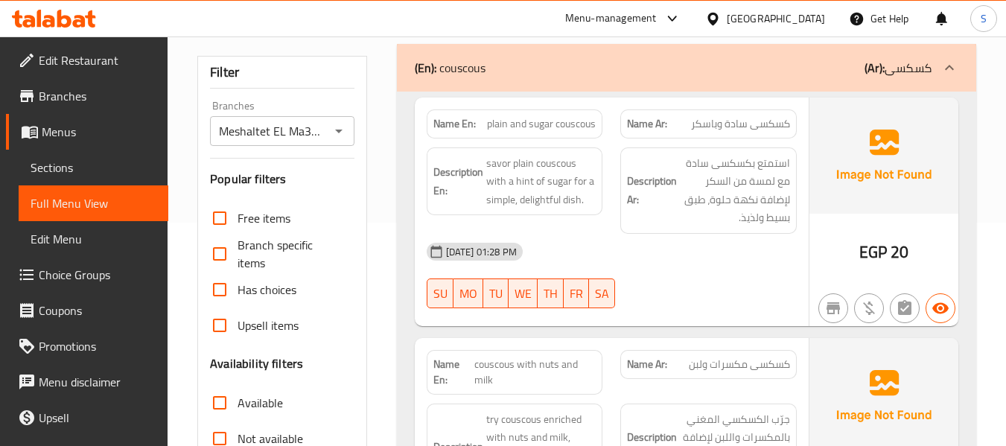
click at [309, 144] on div "Meshaltet EL Ma3lem, Downtown - Khan el-Khalili Branches" at bounding box center [282, 131] width 144 height 30
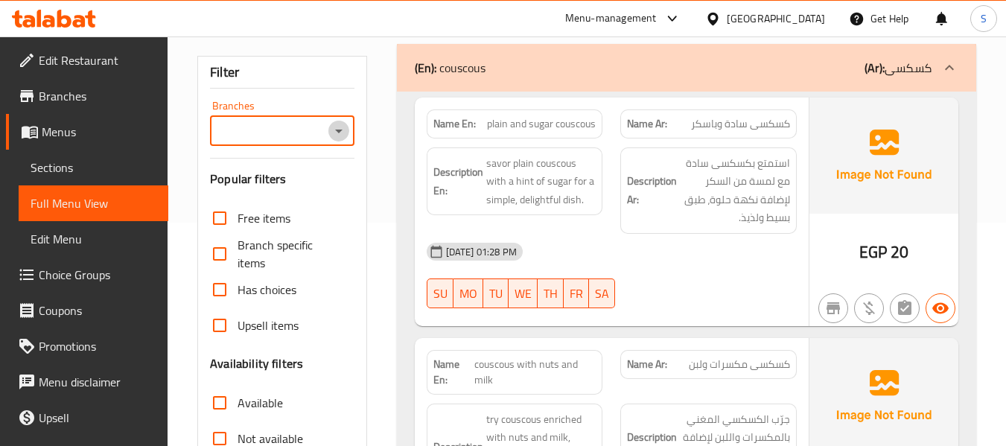
click at [330, 130] on icon "Open" at bounding box center [339, 131] width 18 height 18
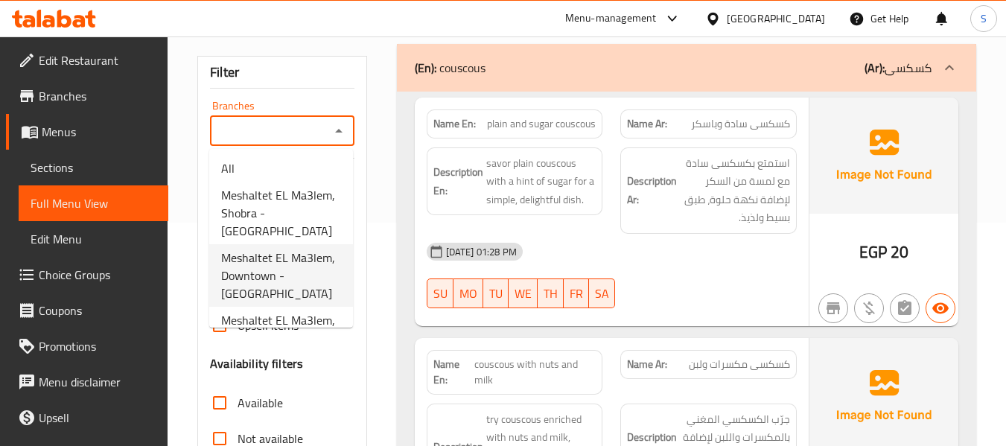
click at [307, 270] on span "Meshaltet EL Ma3lem, Downtown - [GEOGRAPHIC_DATA]" at bounding box center [281, 276] width 120 height 54
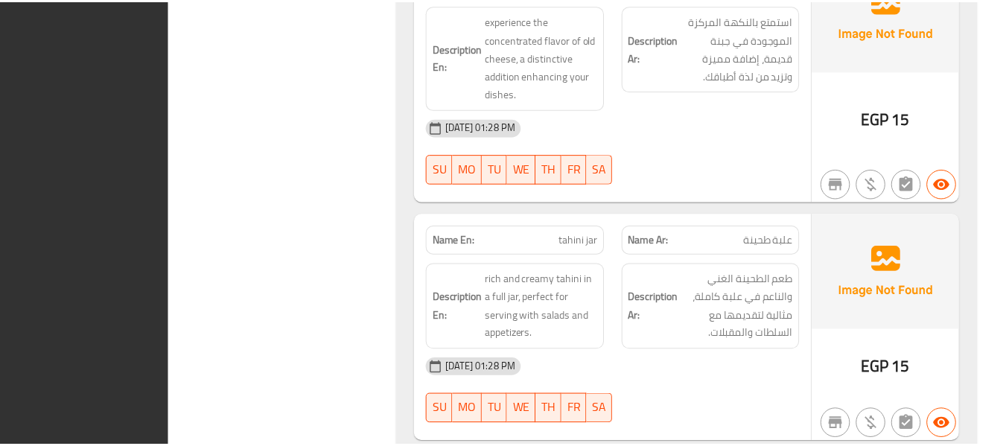
scroll to position [2354, 0]
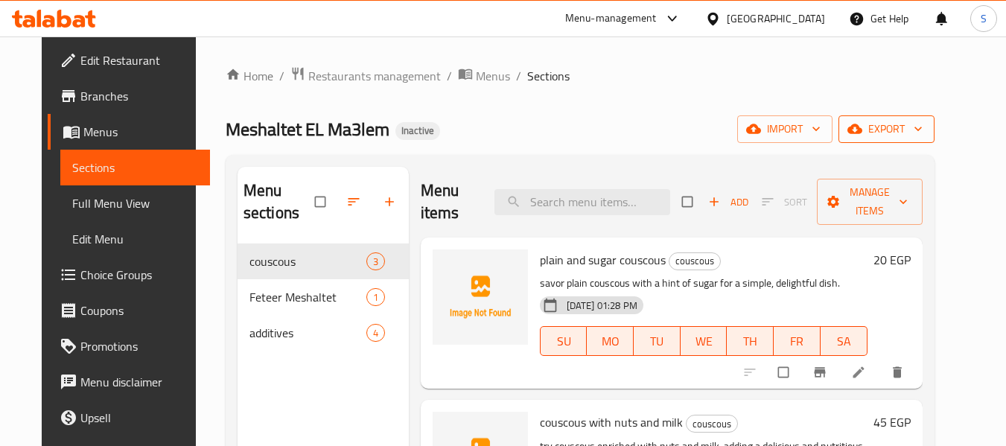
click at [913, 137] on span "export" at bounding box center [886, 129] width 72 height 19
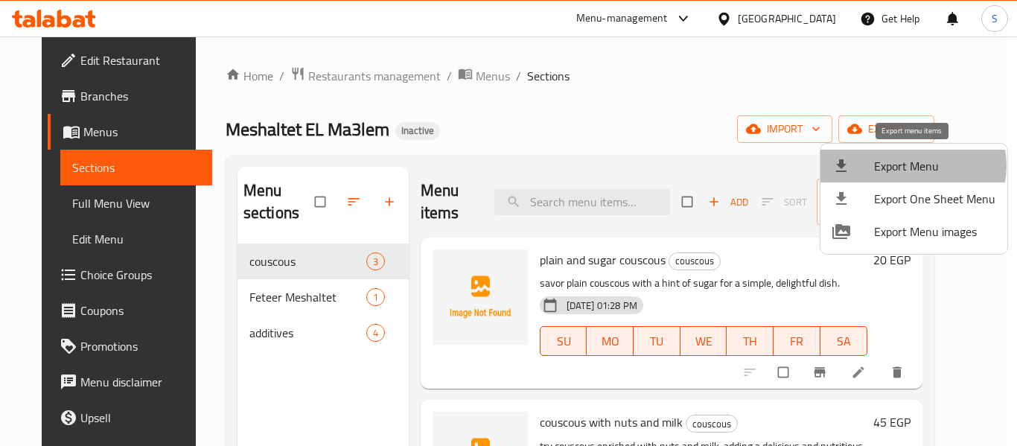
click at [911, 165] on span "Export Menu" at bounding box center [934, 166] width 121 height 18
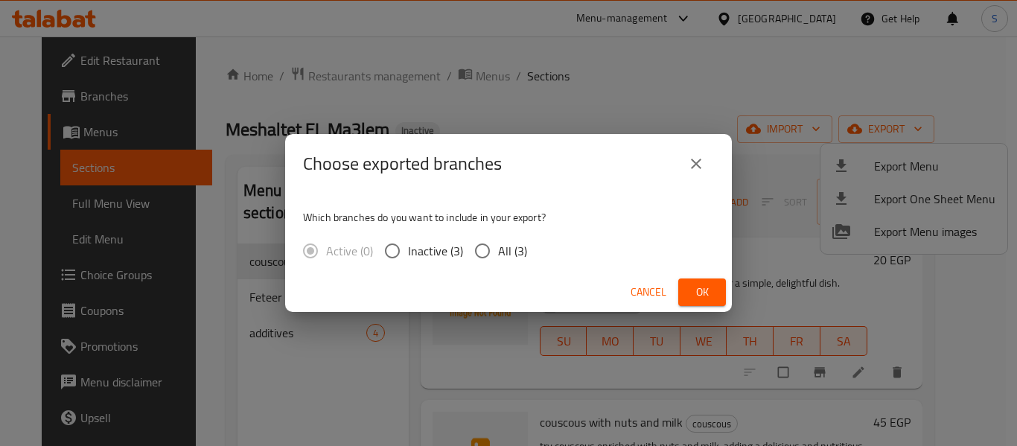
click at [533, 248] on div "Active (0) Inactive (3) All (3)" at bounding box center [421, 250] width 236 height 31
click at [516, 249] on span "All (3)" at bounding box center [512, 251] width 29 height 18
click at [498, 249] on input "All (3)" at bounding box center [482, 250] width 31 height 31
radio input "true"
click at [705, 281] on button "Ok" at bounding box center [702, 292] width 48 height 28
